Goal: Task Accomplishment & Management: Manage account settings

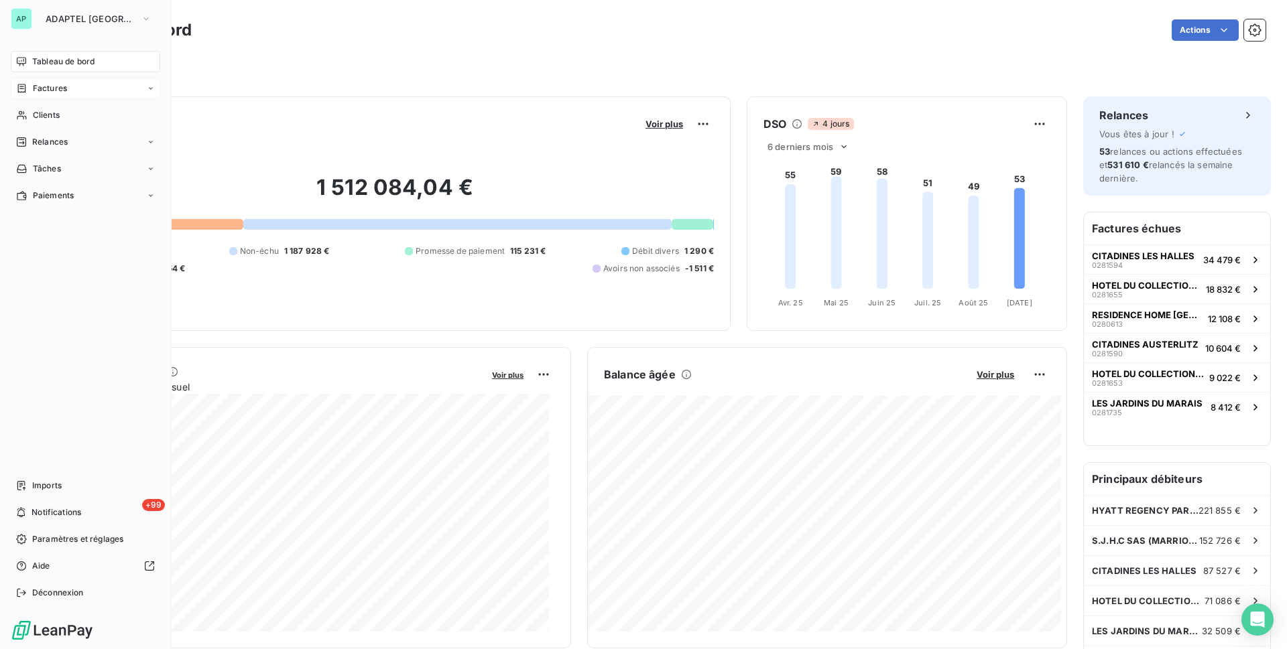
click at [42, 85] on span "Factures" at bounding box center [50, 88] width 34 height 12
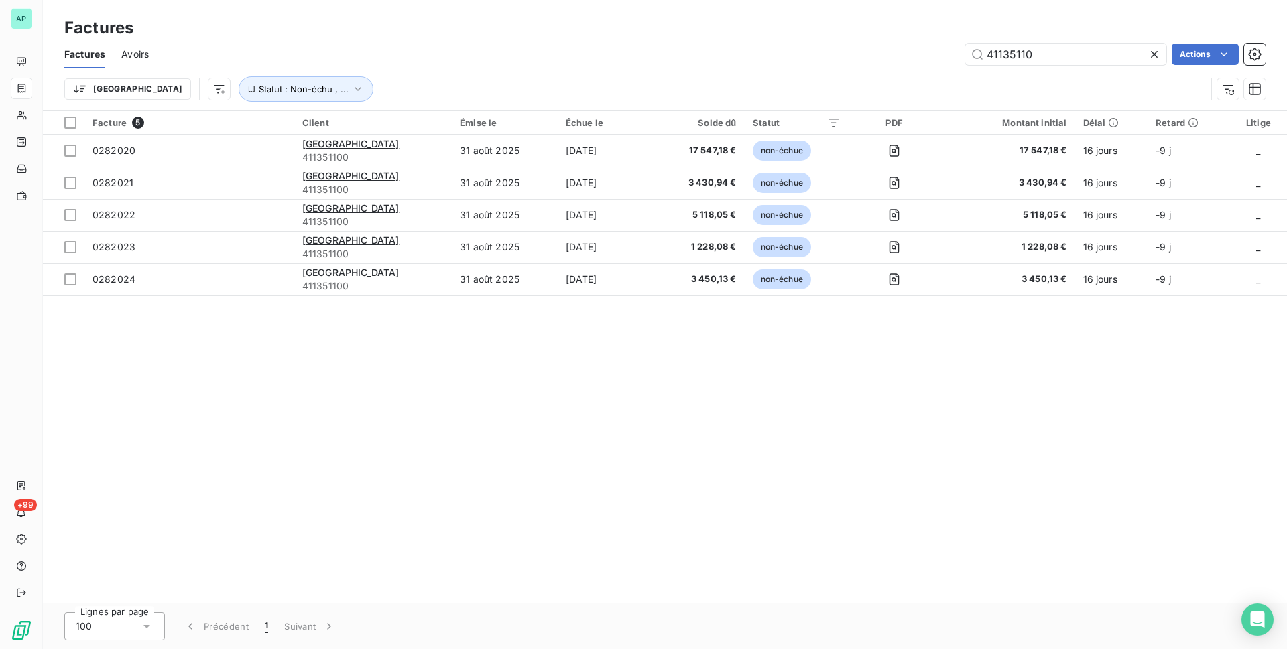
drag, startPoint x: 1045, startPoint y: 46, endPoint x: 766, endPoint y: 58, distance: 279.1
click at [766, 58] on div "41135110 Actions" at bounding box center [715, 54] width 1101 height 21
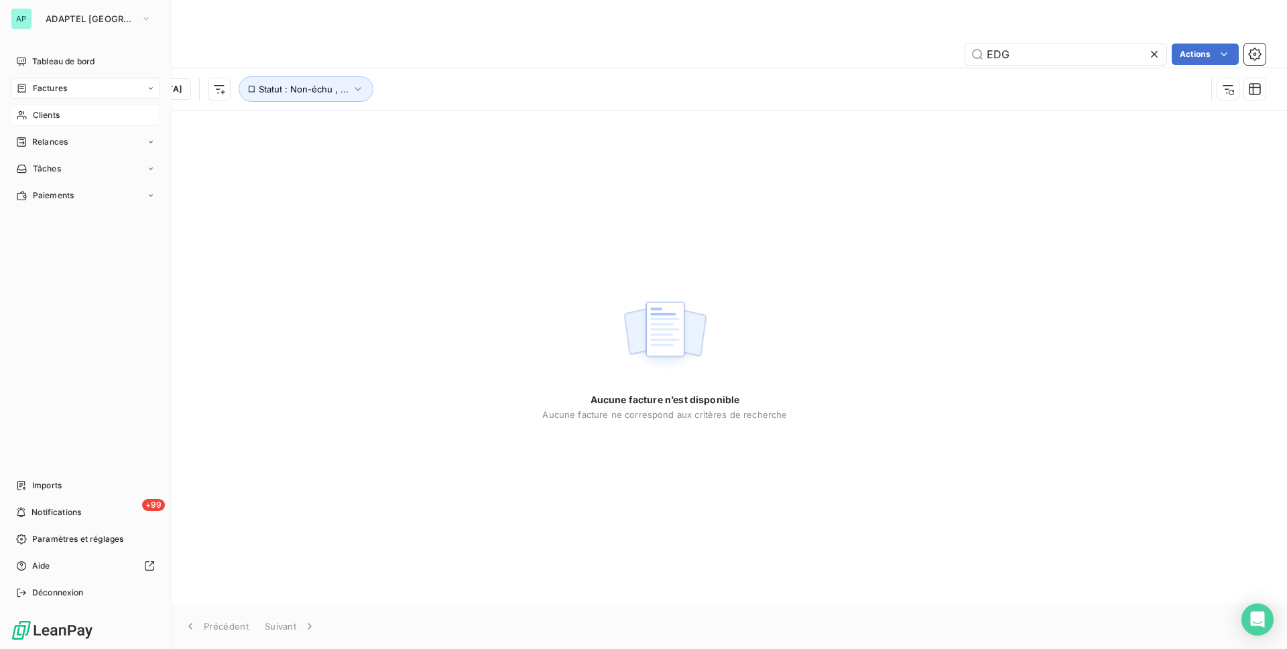
type input "EDG"
click at [33, 122] on div "Clients" at bounding box center [85, 115] width 149 height 21
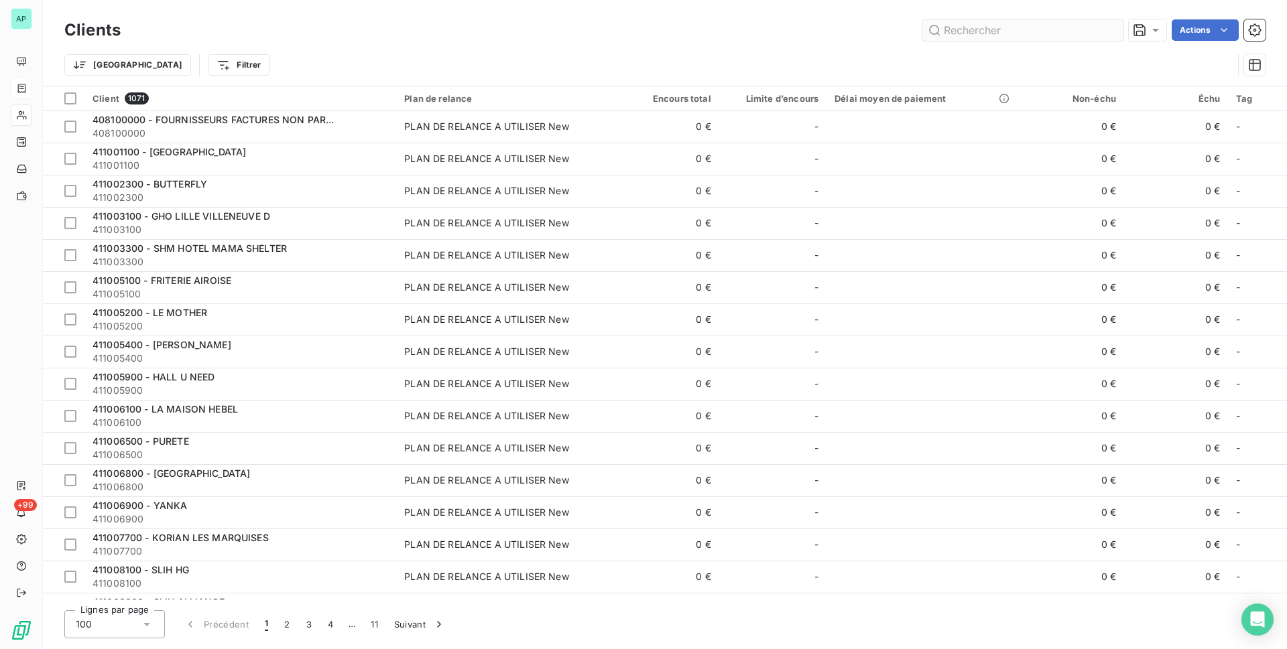
click at [1000, 36] on input "text" at bounding box center [1022, 29] width 201 height 21
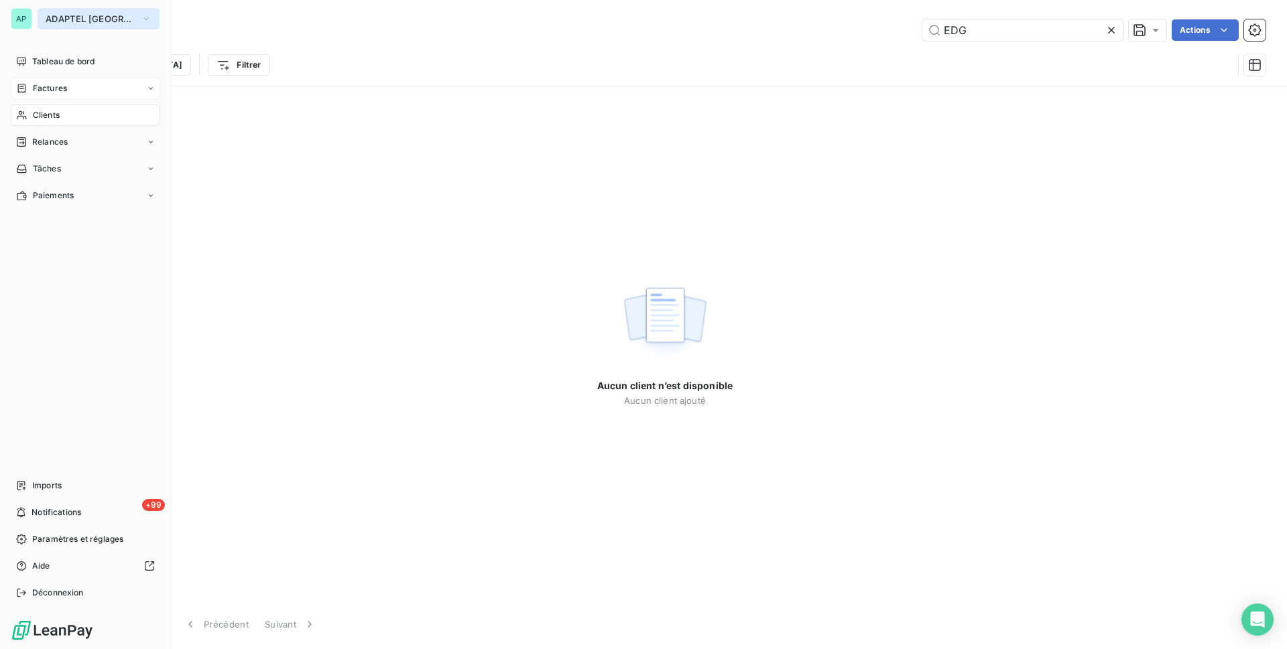
type input "EDG"
click at [61, 19] on span "ADAPTEL [GEOGRAPHIC_DATA]" at bounding box center [91, 18] width 90 height 11
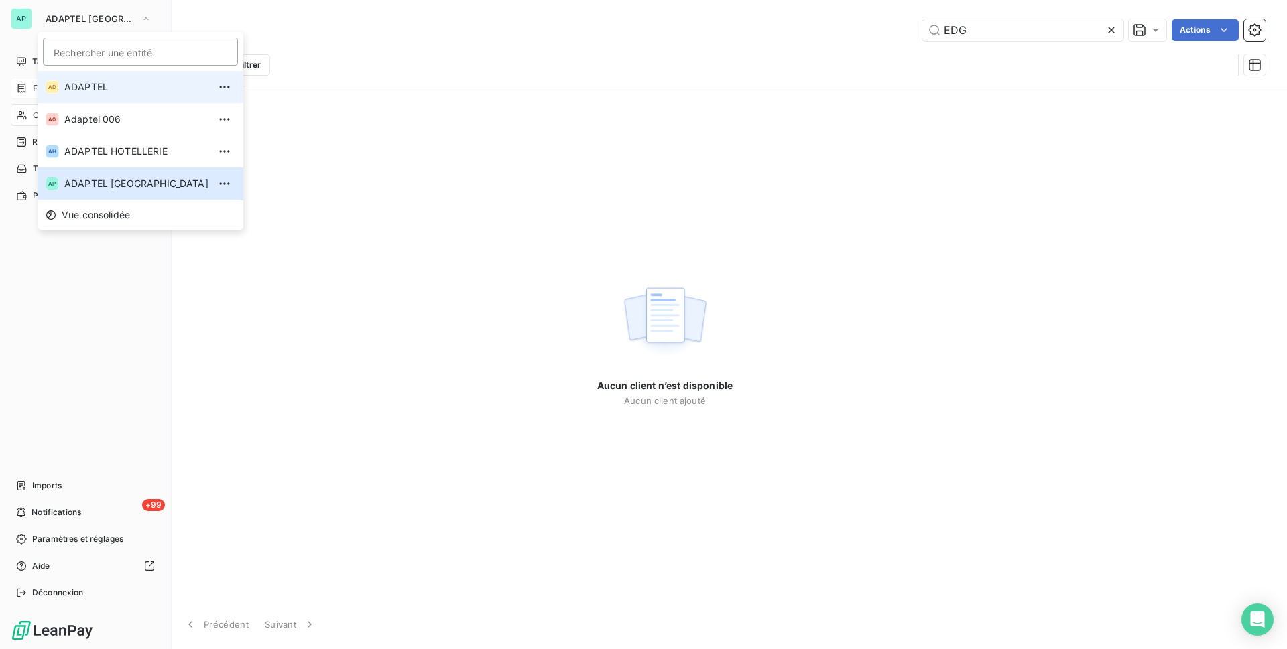
click at [133, 97] on li "AD ADAPTEL" at bounding box center [141, 87] width 206 height 32
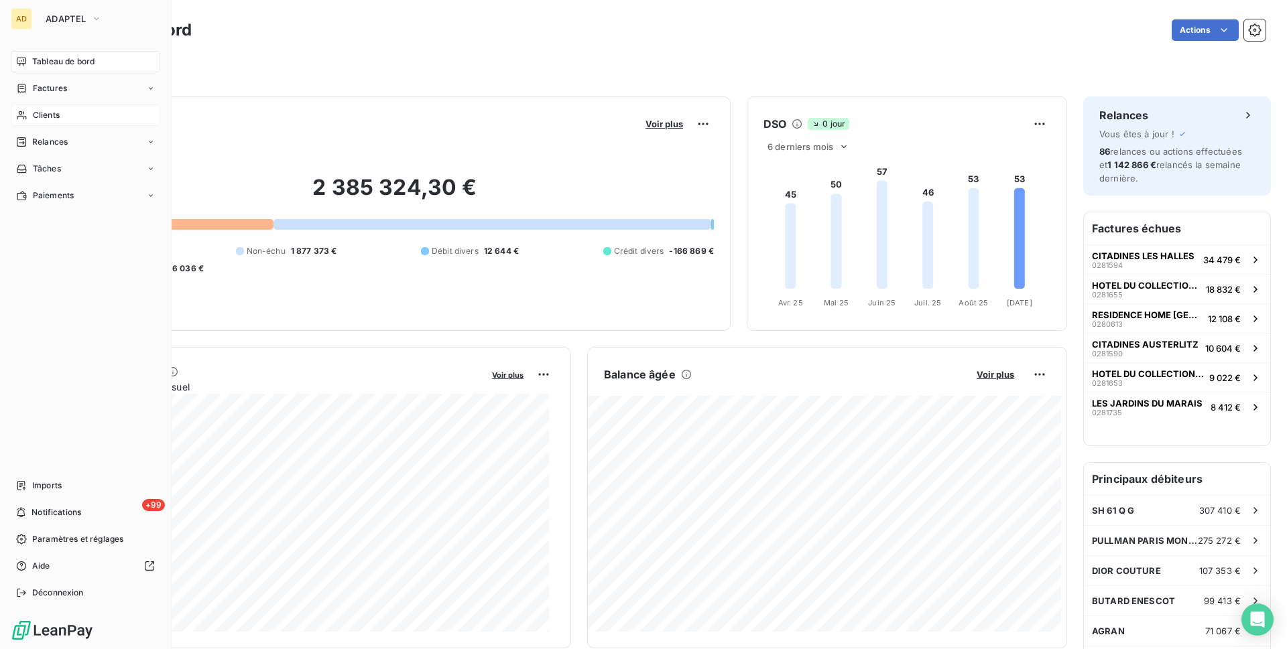
click at [91, 117] on div "Clients" at bounding box center [85, 115] width 149 height 21
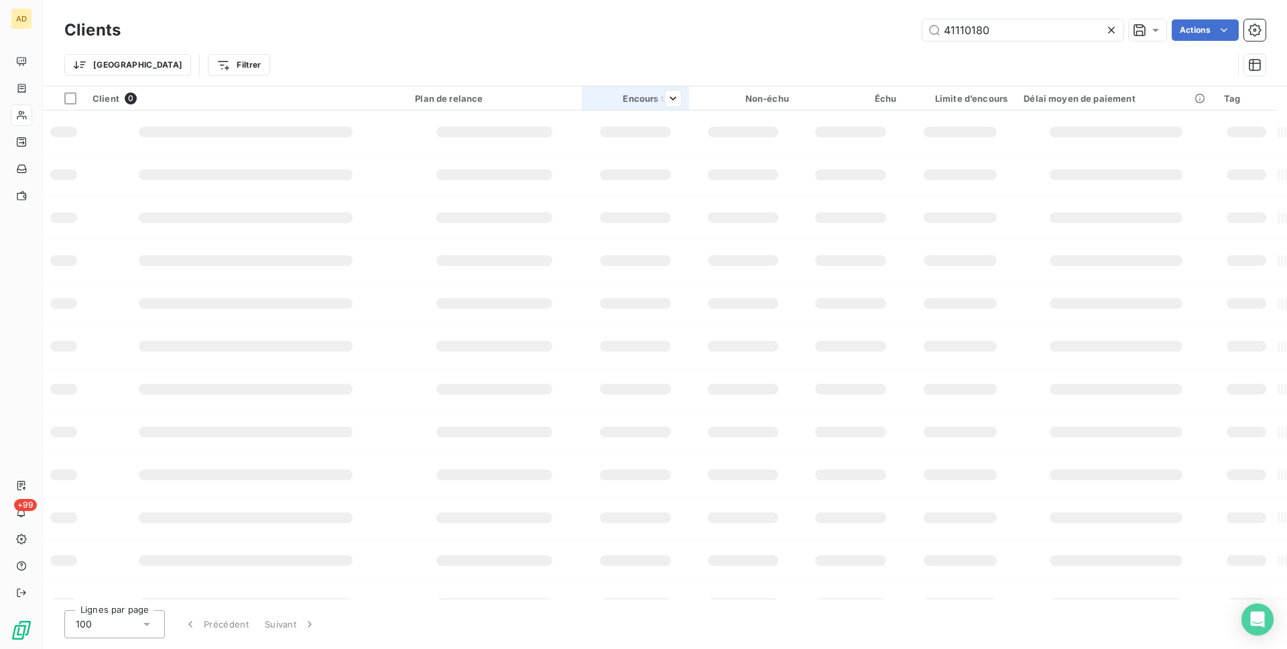
type input "EDG"
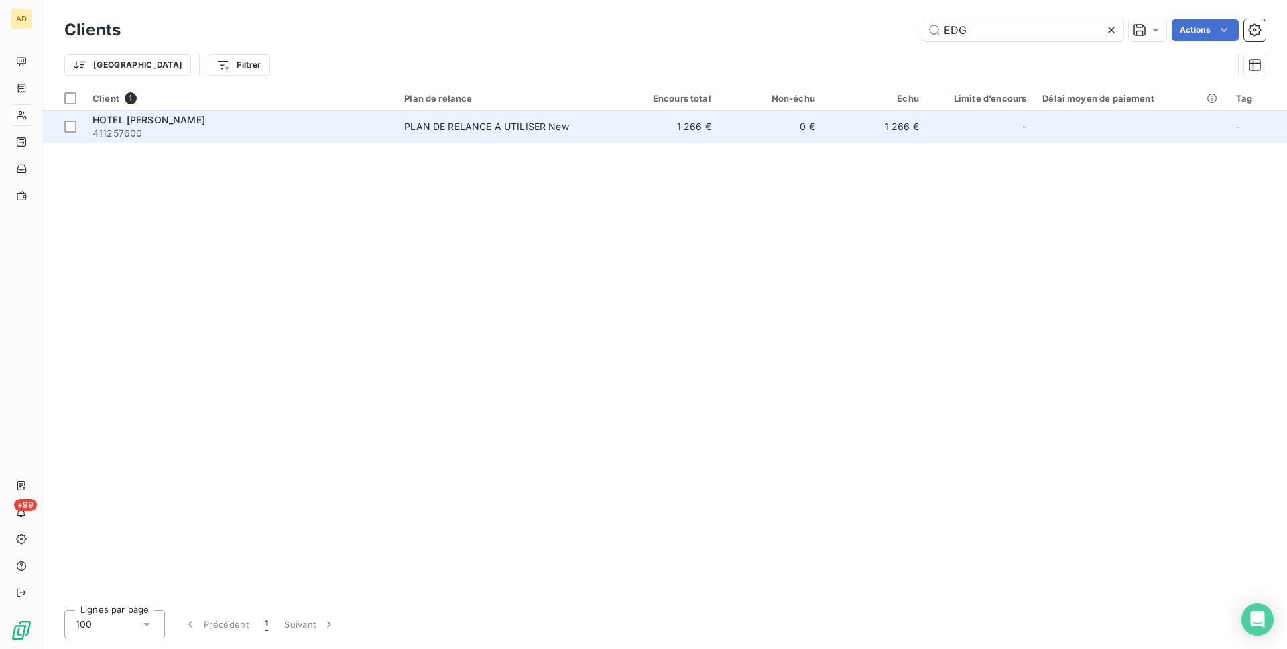
click at [304, 113] on div "HOTEL [PERSON_NAME]" at bounding box center [240, 119] width 296 height 13
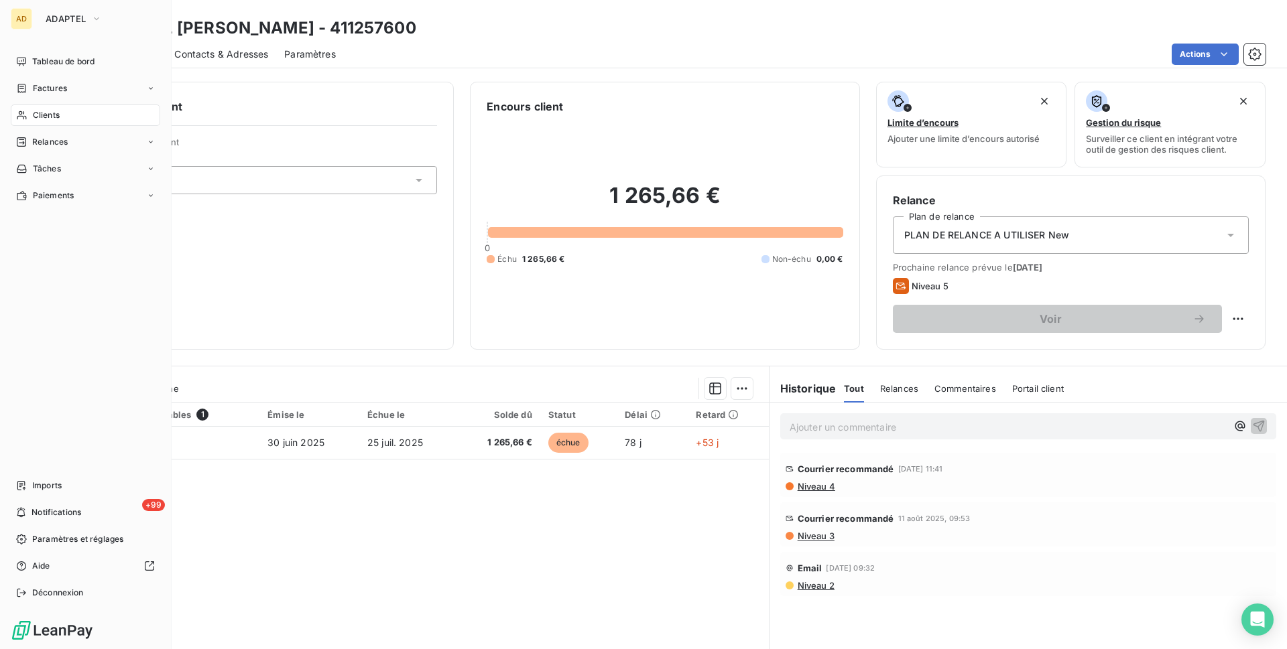
click at [74, 115] on div "Clients" at bounding box center [85, 115] width 149 height 21
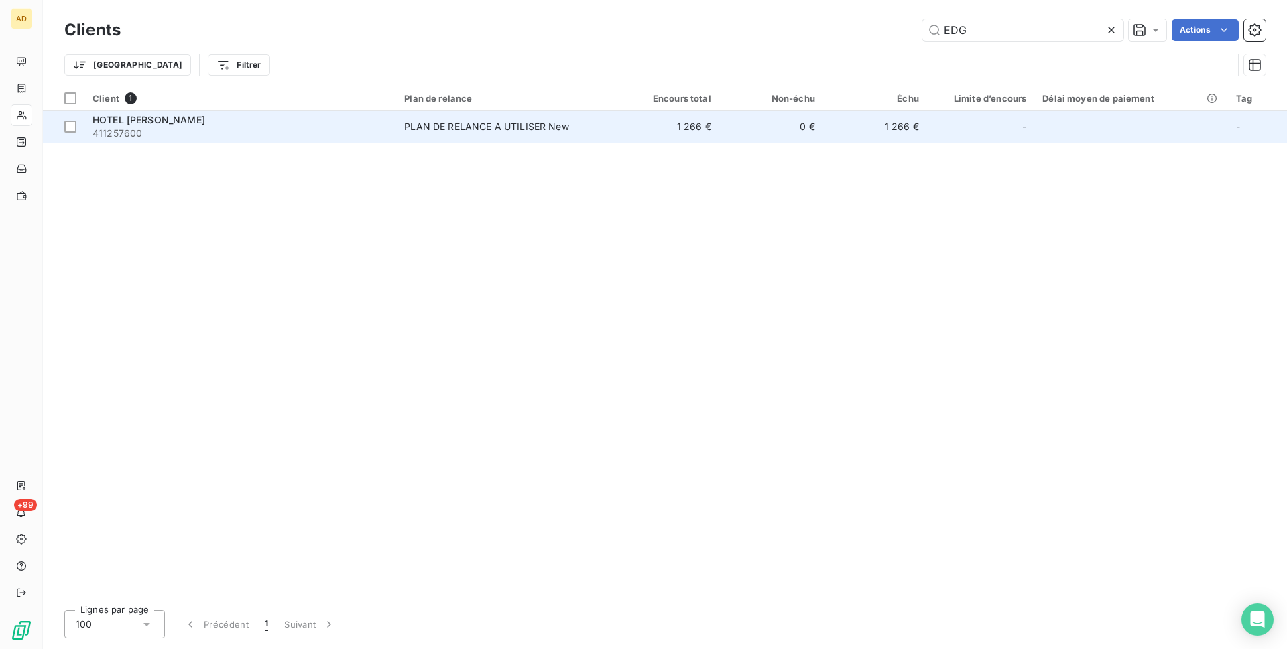
click at [596, 129] on span "PLAN DE RELANCE A UTILISER New" at bounding box center [505, 126] width 202 height 13
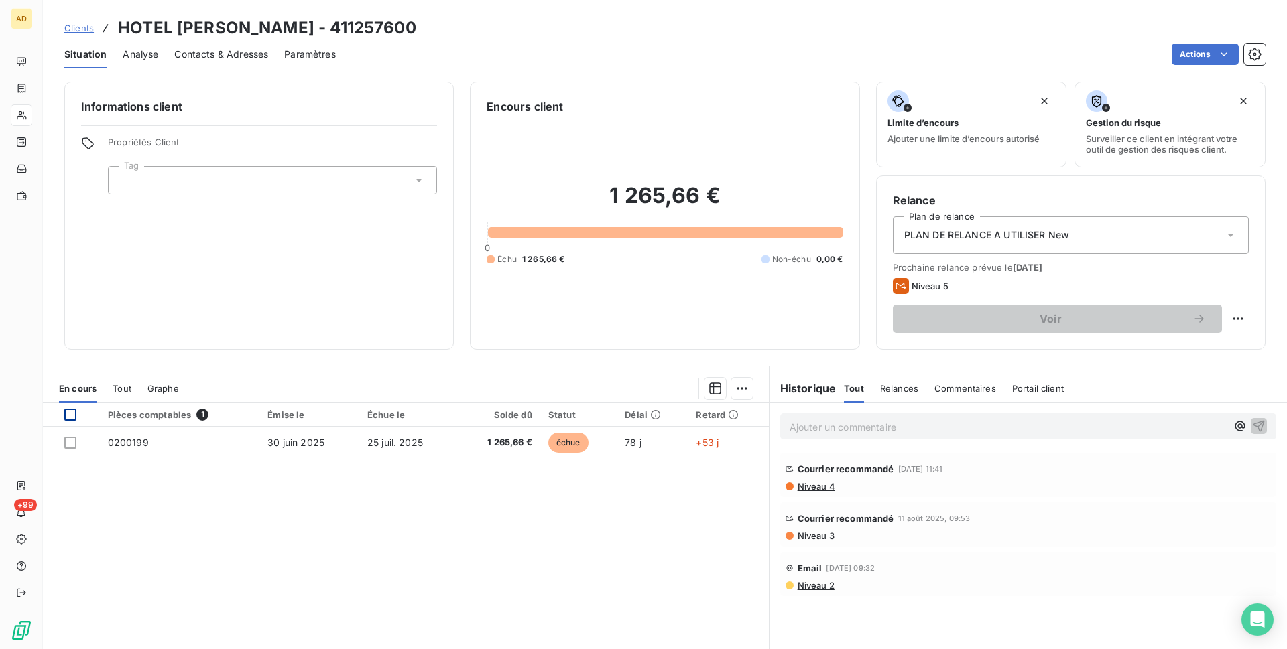
click at [66, 418] on div at bounding box center [70, 415] width 12 height 12
click at [730, 389] on html "AD +99 Clients HOTEL [PERSON_NAME] - 411257600 Situation Analyse Contacts & Adr…" at bounding box center [643, 324] width 1287 height 649
click at [645, 441] on div "Ajouter une promesse de paiement (1 facture)" at bounding box center [623, 442] width 237 height 21
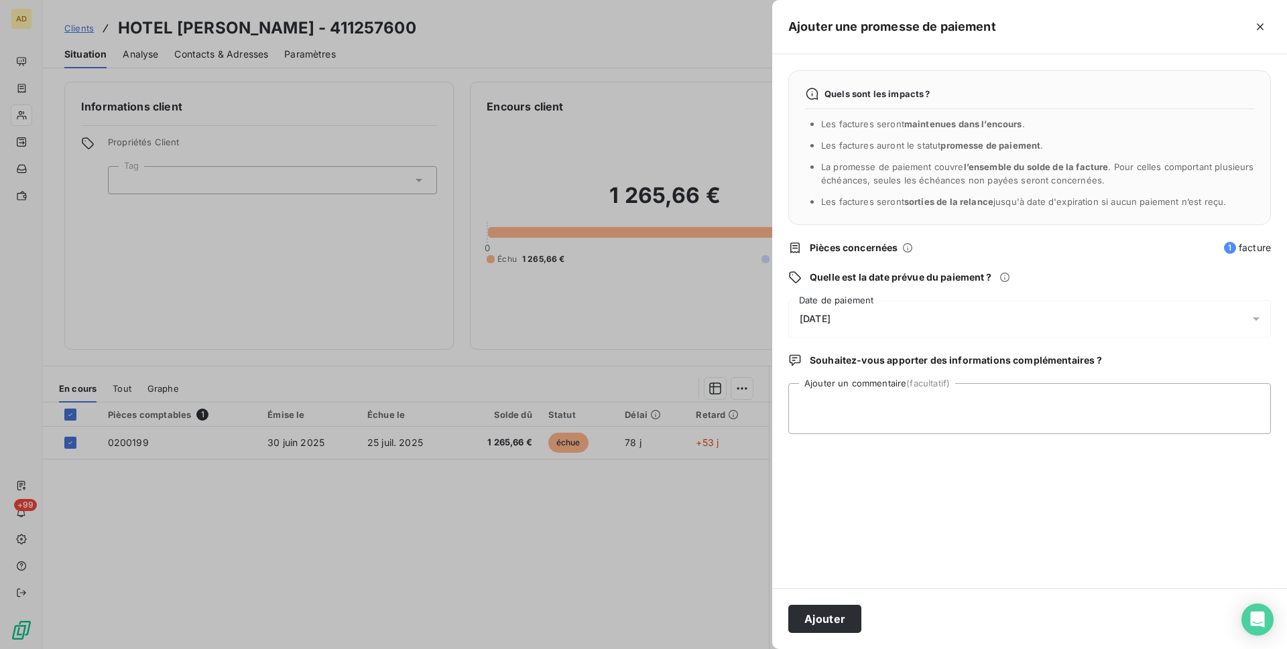
click at [822, 324] on span "[DATE]" at bounding box center [815, 319] width 31 height 11
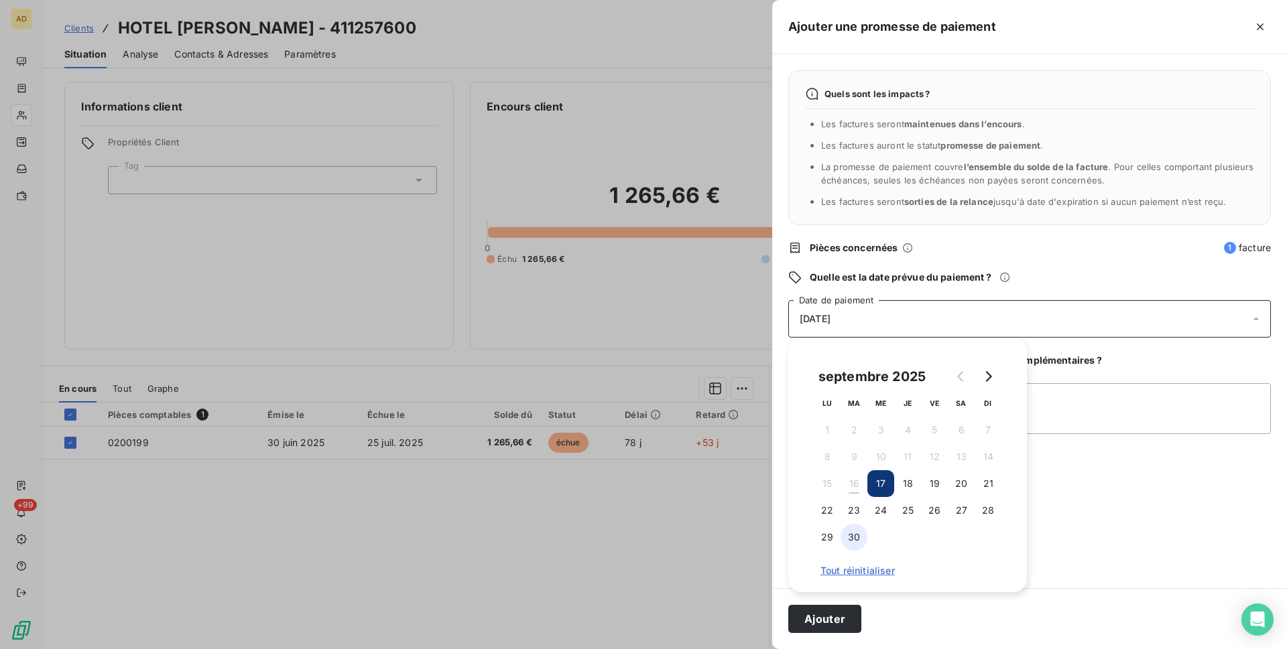
click at [861, 539] on button "30" at bounding box center [853, 537] width 27 height 27
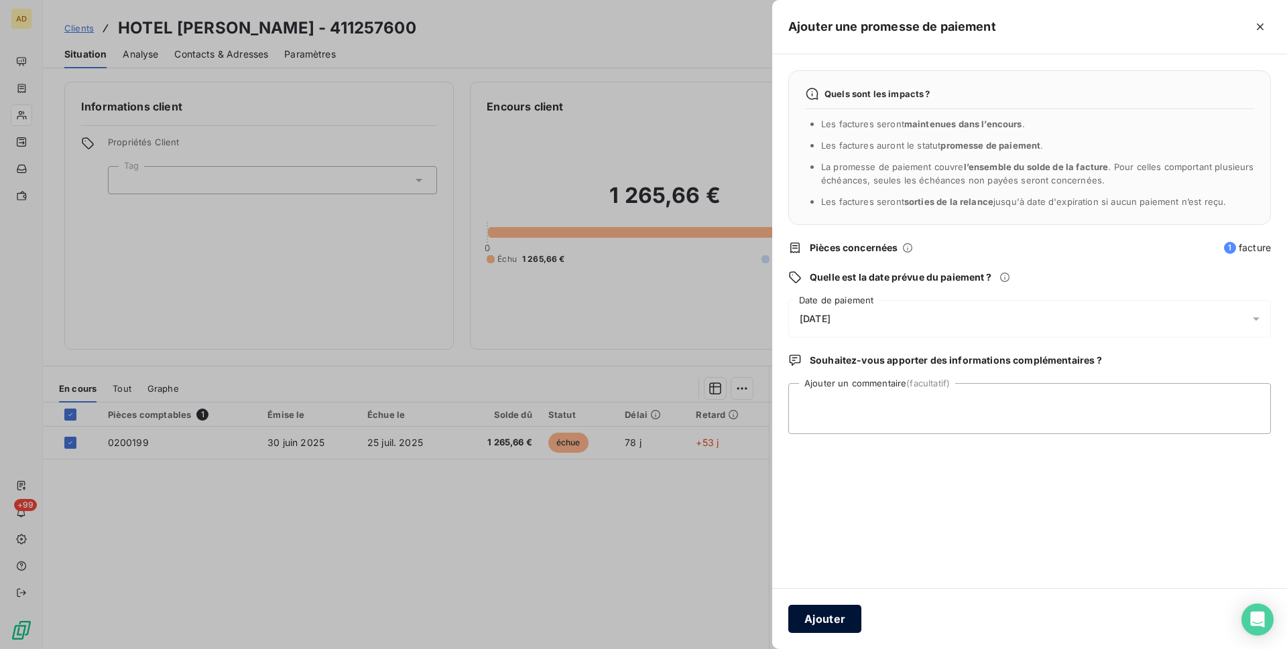
click at [836, 614] on button "Ajouter" at bounding box center [824, 619] width 73 height 28
